Goal: Transaction & Acquisition: Purchase product/service

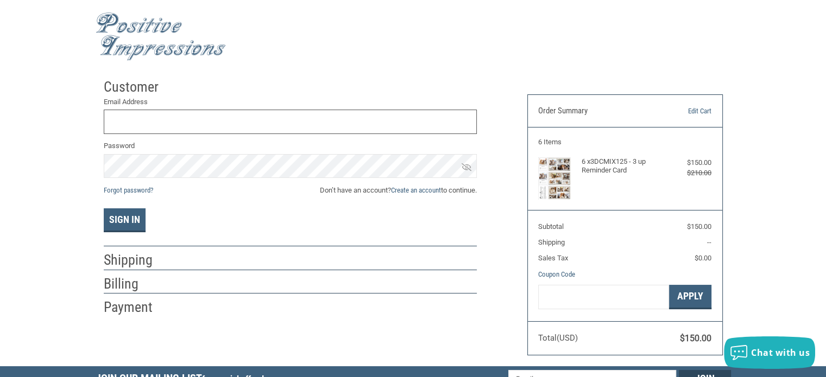
click at [257, 121] on input "Email Address" at bounding box center [290, 122] width 373 height 24
type input "EELRIVERVET@GMAIL.COM"
click at [104, 208] on button "Sign In" at bounding box center [125, 220] width 42 height 24
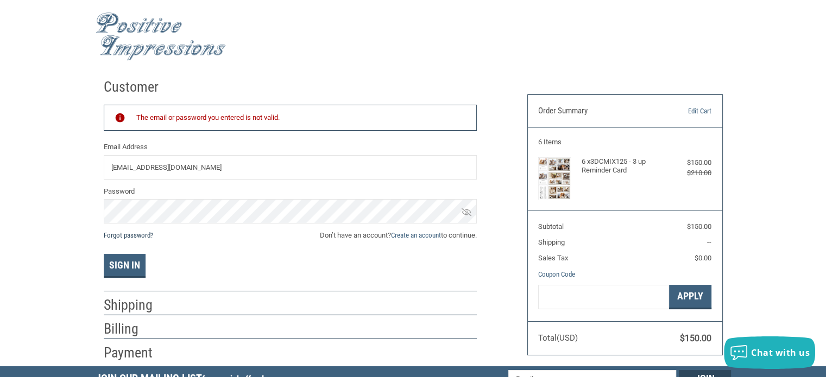
click at [143, 234] on link "Forgot password?" at bounding box center [128, 235] width 49 height 8
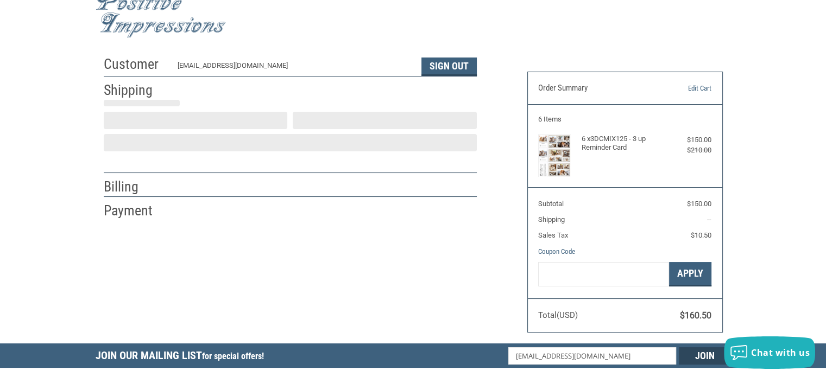
scroll to position [24, 0]
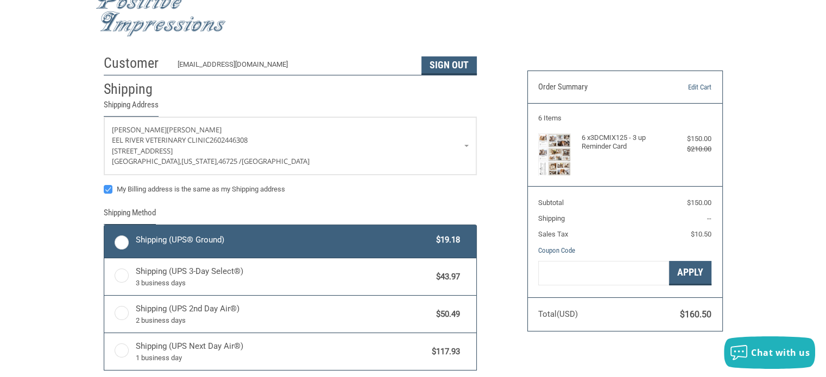
radio input "true"
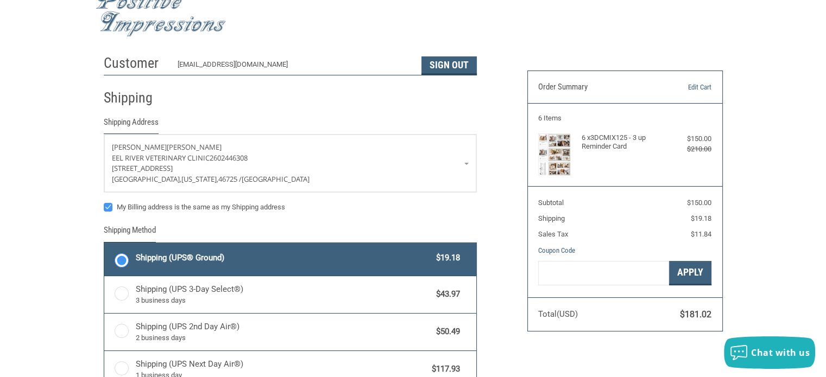
click at [245, 262] on span "Shipping (UPS® Ground)" at bounding box center [283, 258] width 295 height 12
click at [105, 245] on input "Shipping (UPS® Ground) $19.18" at bounding box center [104, 244] width 1 height 1
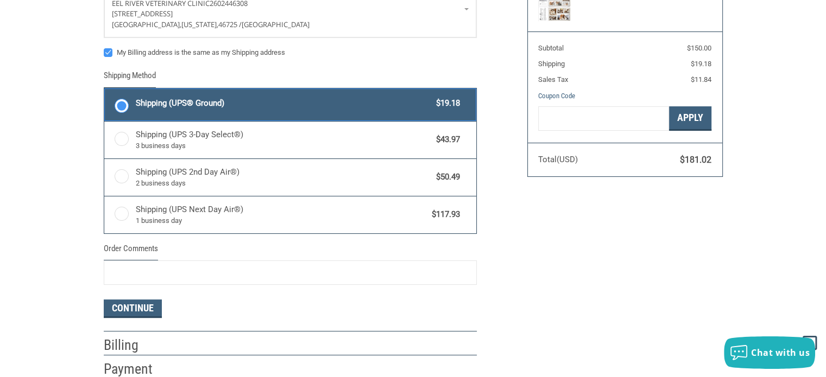
scroll to position [187, 0]
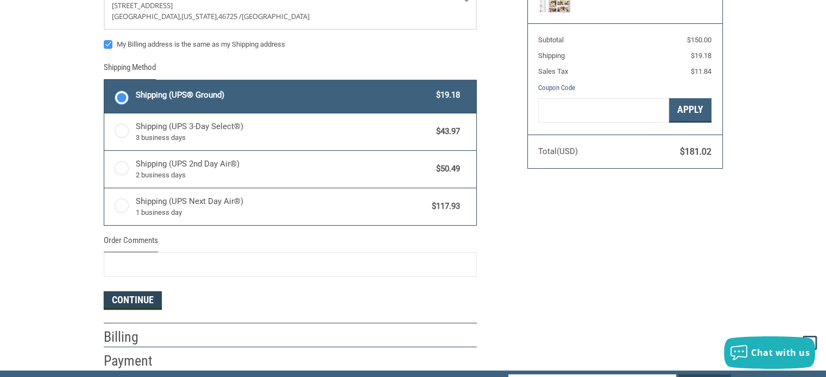
click at [138, 301] on button "Continue" at bounding box center [133, 300] width 58 height 18
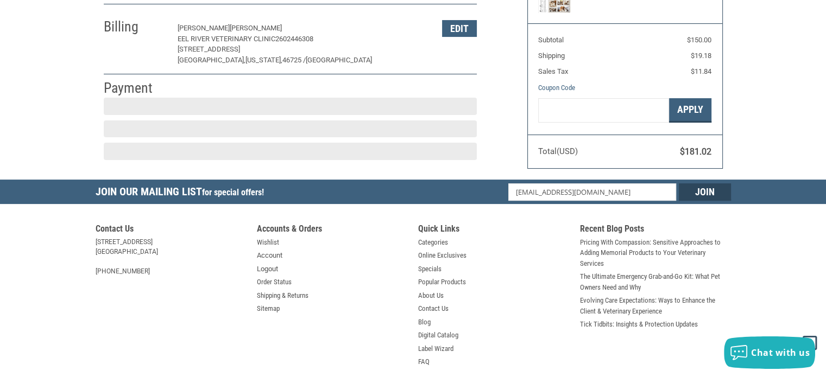
scroll to position [185, 0]
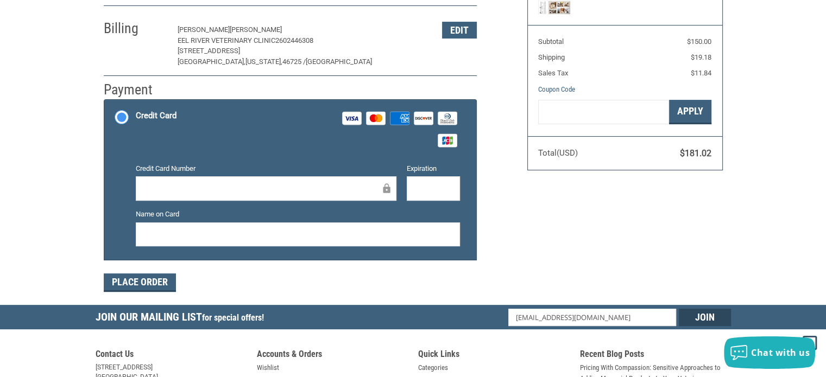
click at [272, 195] on div at bounding box center [266, 188] width 261 height 24
click at [334, 226] on div at bounding box center [298, 235] width 324 height 24
click at [314, 240] on div at bounding box center [298, 235] width 324 height 24
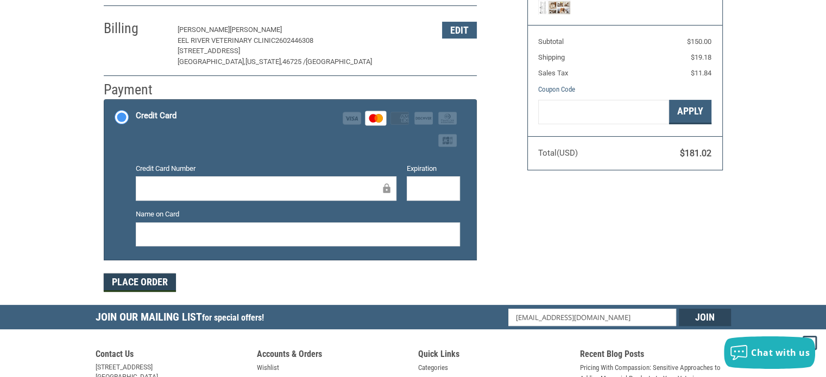
click at [143, 283] on button "Place Order" at bounding box center [140, 283] width 72 height 18
